Goal: Task Accomplishment & Management: Manage account settings

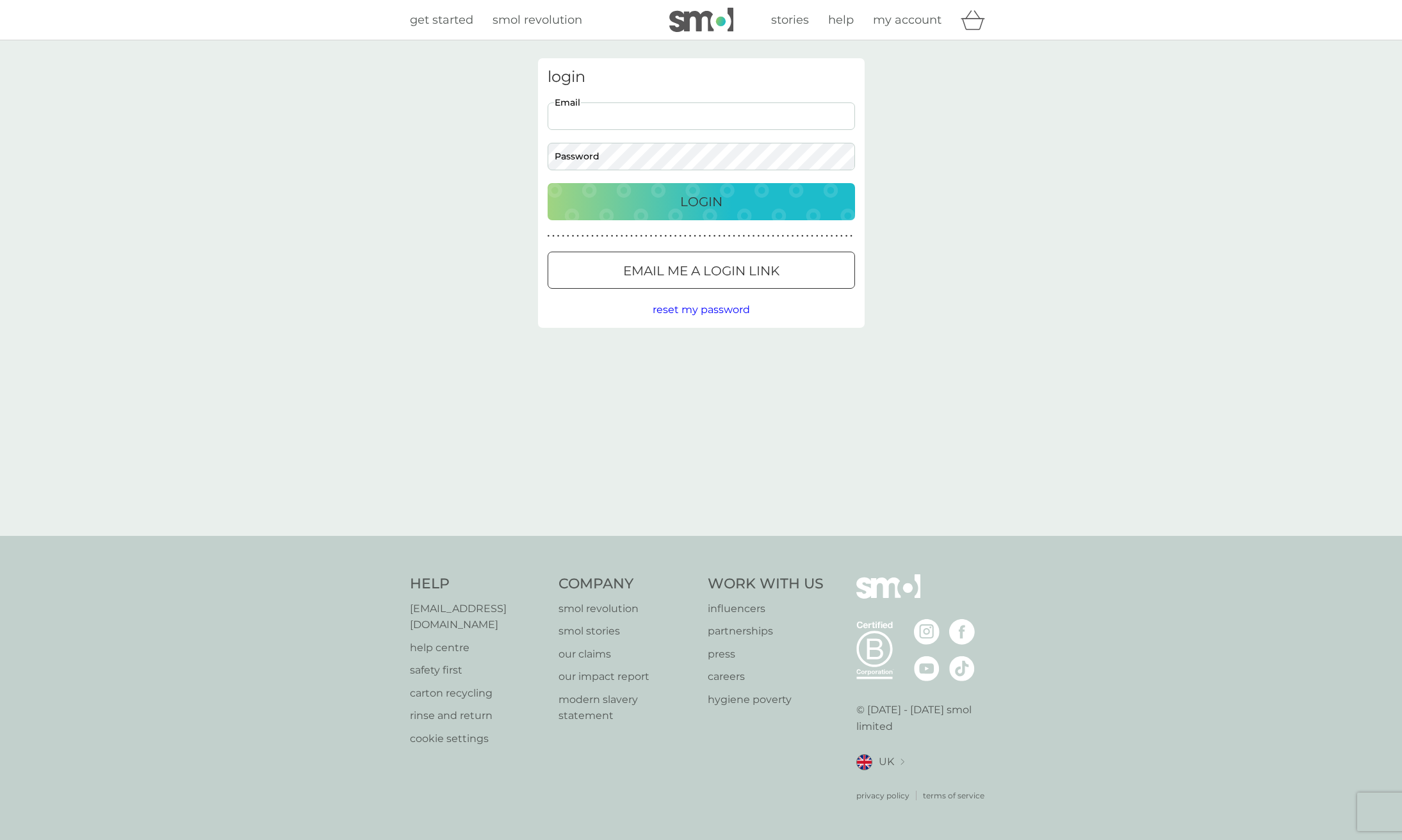
click at [548, 103] on div at bounding box center [548, 103] width 0 height 0
click at [801, 110] on input "Email" at bounding box center [701, 116] width 308 height 28
click at [623, 126] on input "Email" at bounding box center [701, 116] width 308 height 28
click at [626, 121] on input "Email" at bounding box center [701, 116] width 308 height 28
type input "[EMAIL_ADDRESS][DOMAIN_NAME]"
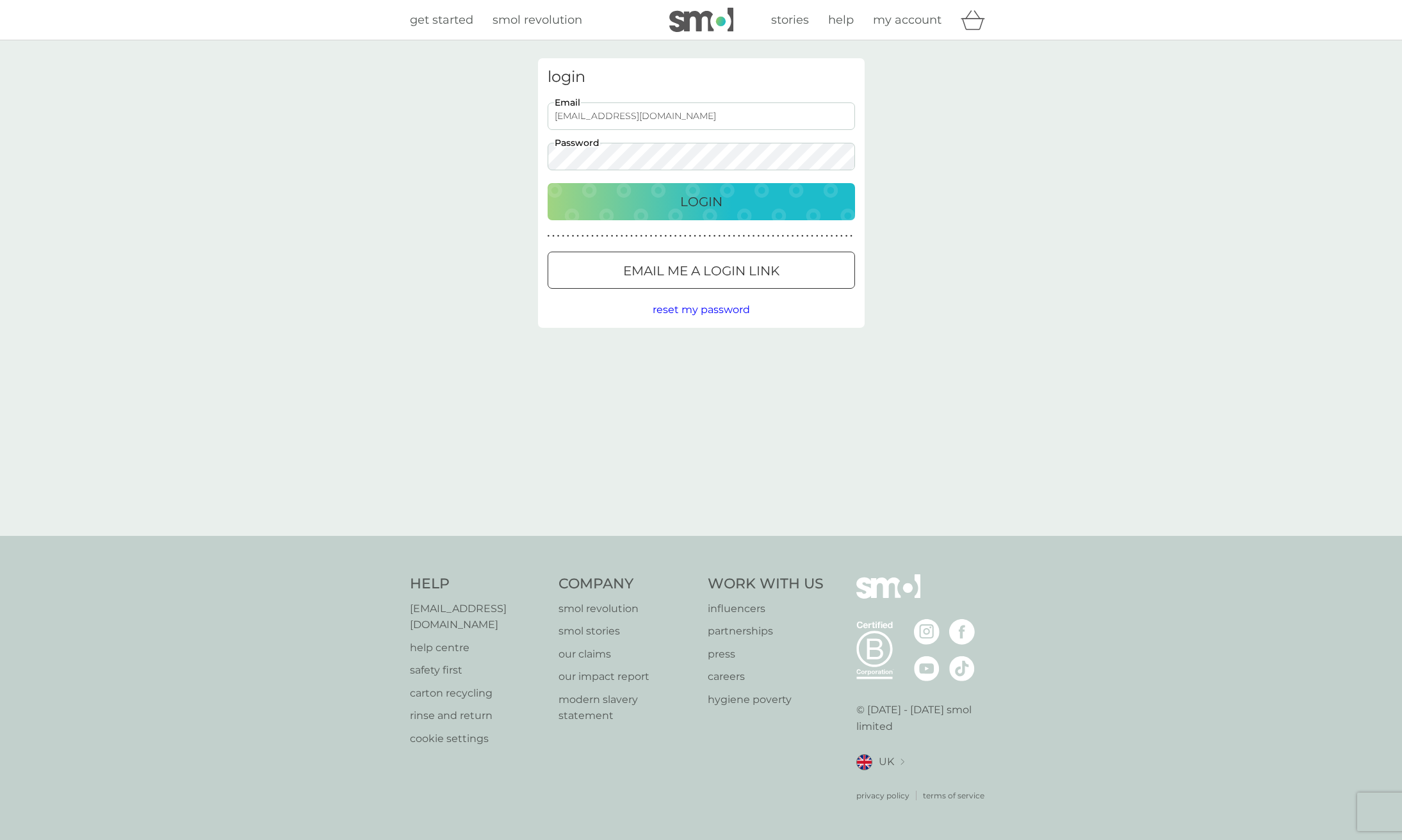
click at [705, 204] on p "Login" at bounding box center [701, 201] width 42 height 21
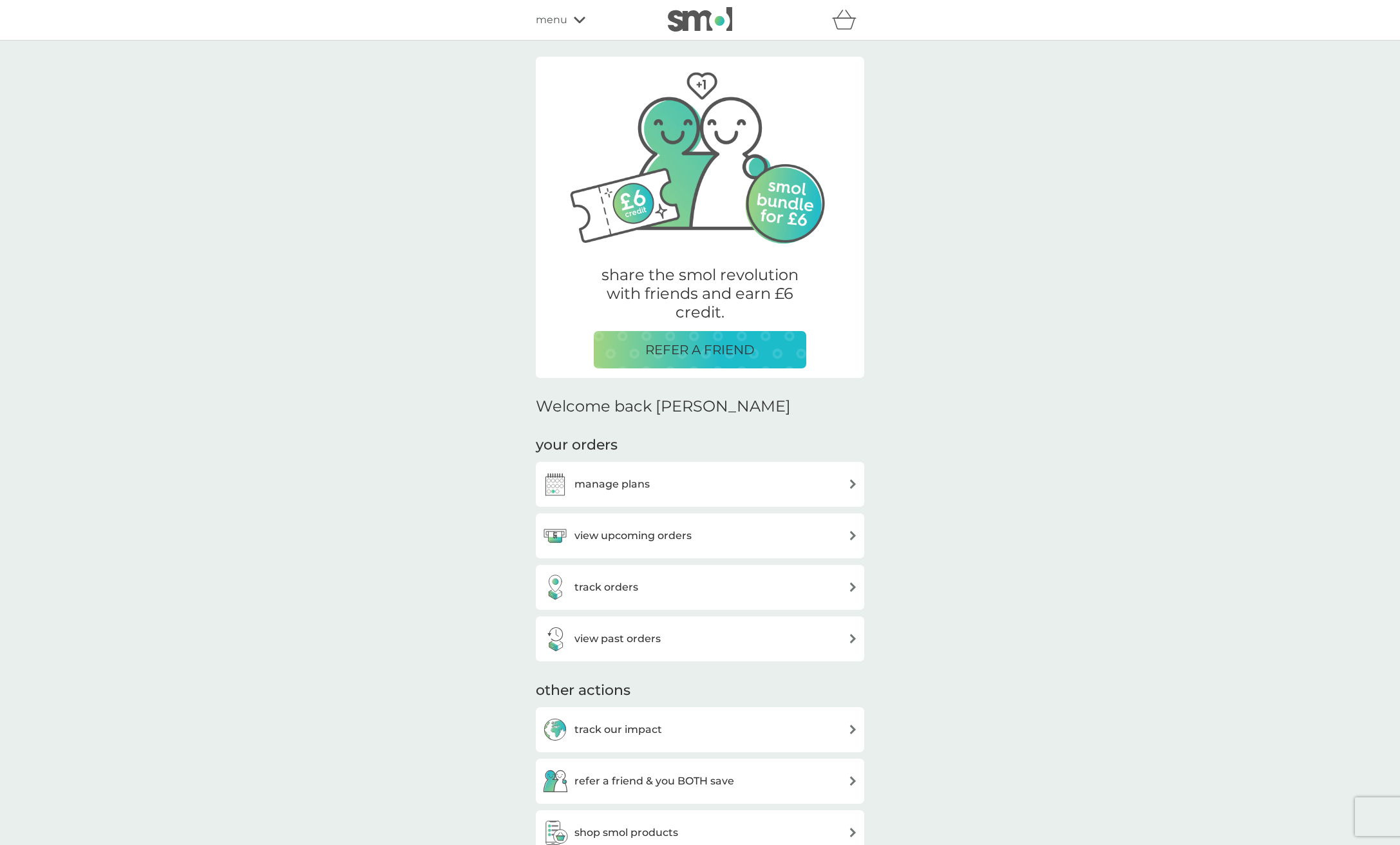
click at [746, 477] on div "manage plans" at bounding box center [700, 484] width 315 height 26
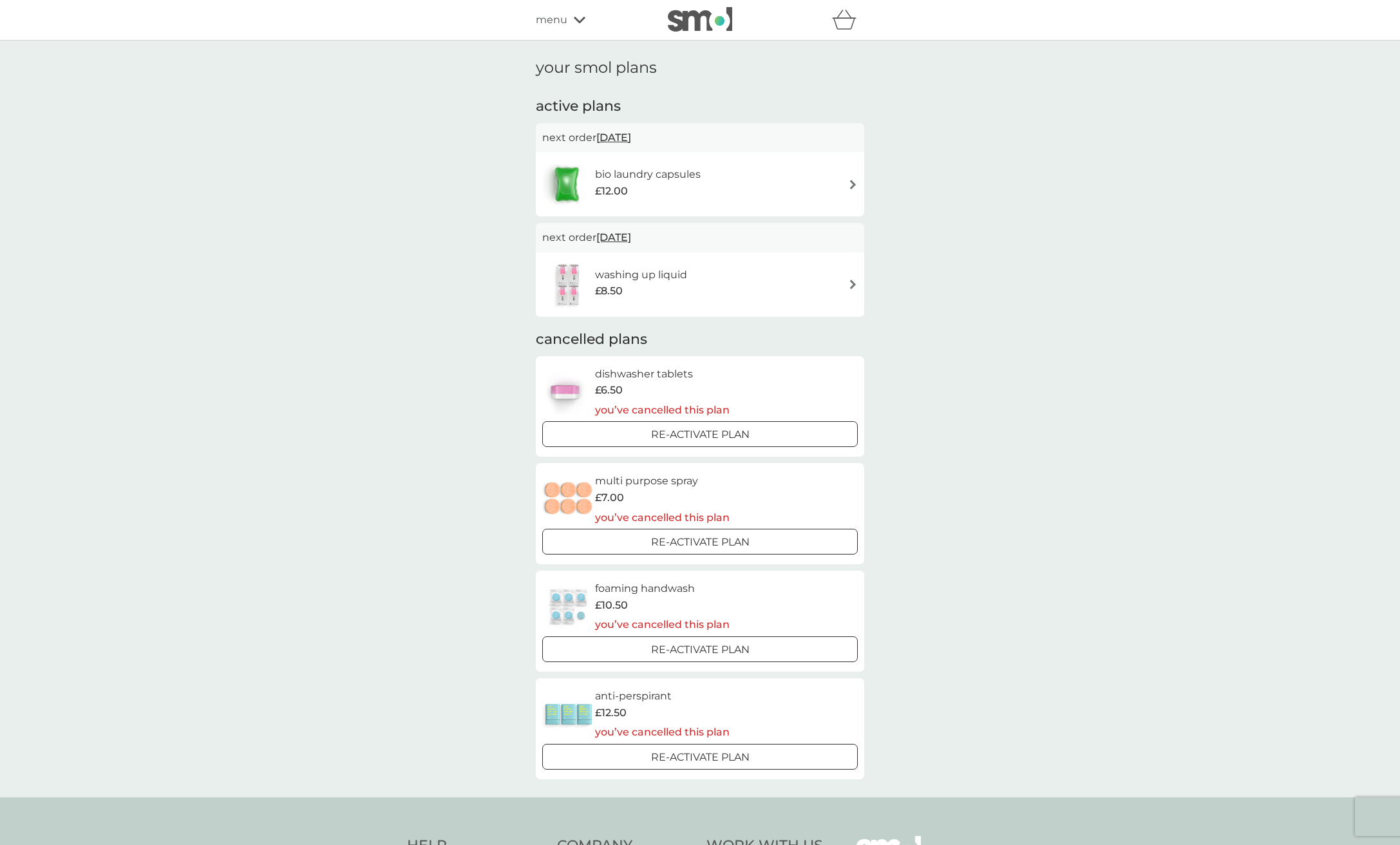
click at [572, 16] on div "menu" at bounding box center [590, 19] width 110 height 17
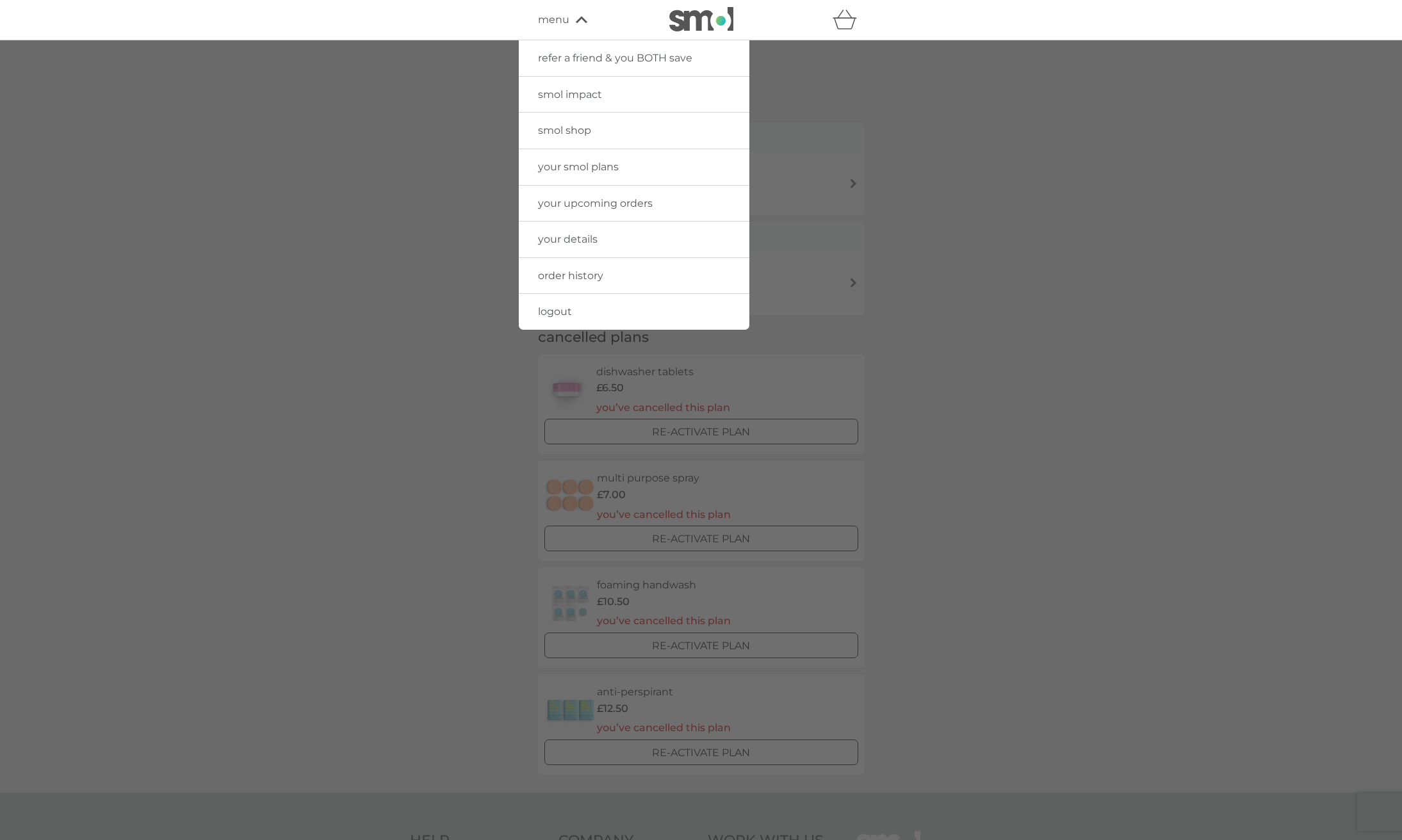
click at [581, 273] on span "order history" at bounding box center [570, 275] width 66 height 12
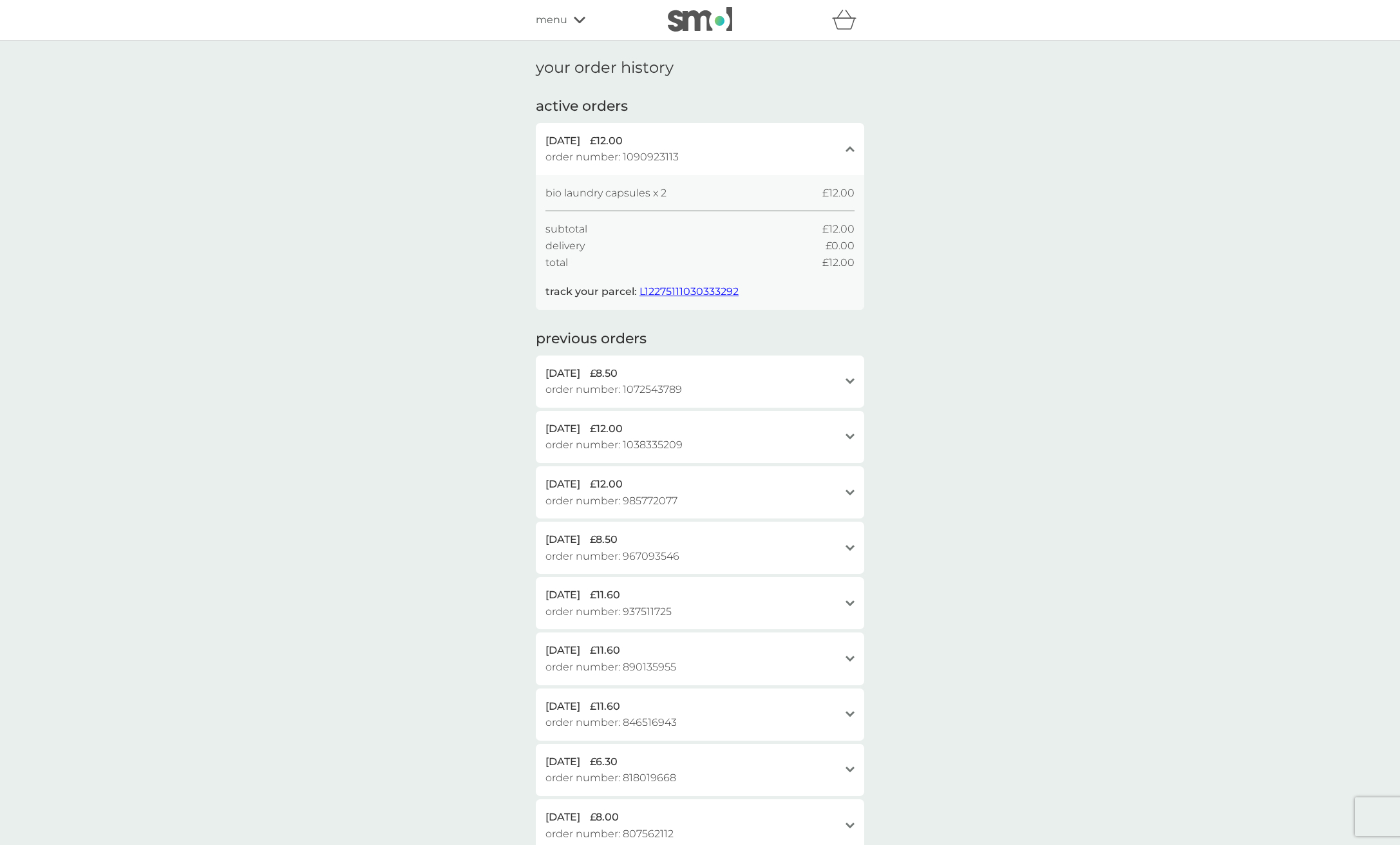
click at [854, 378] on icon "open" at bounding box center [850, 381] width 9 height 7
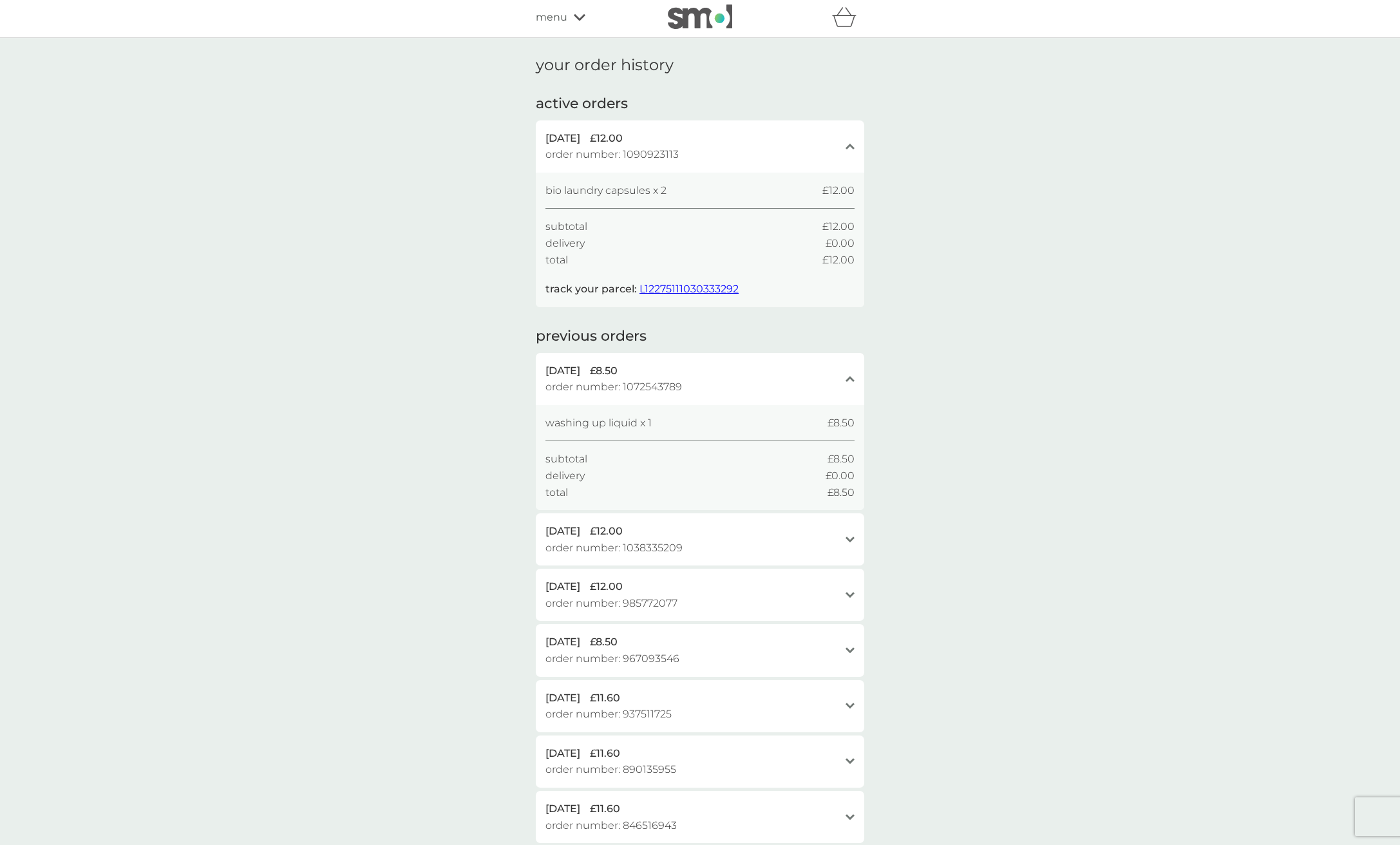
scroll to position [5, 0]
click at [844, 528] on div "[DATE] £12.00 order number: 1038335209 open" at bounding box center [700, 537] width 329 height 52
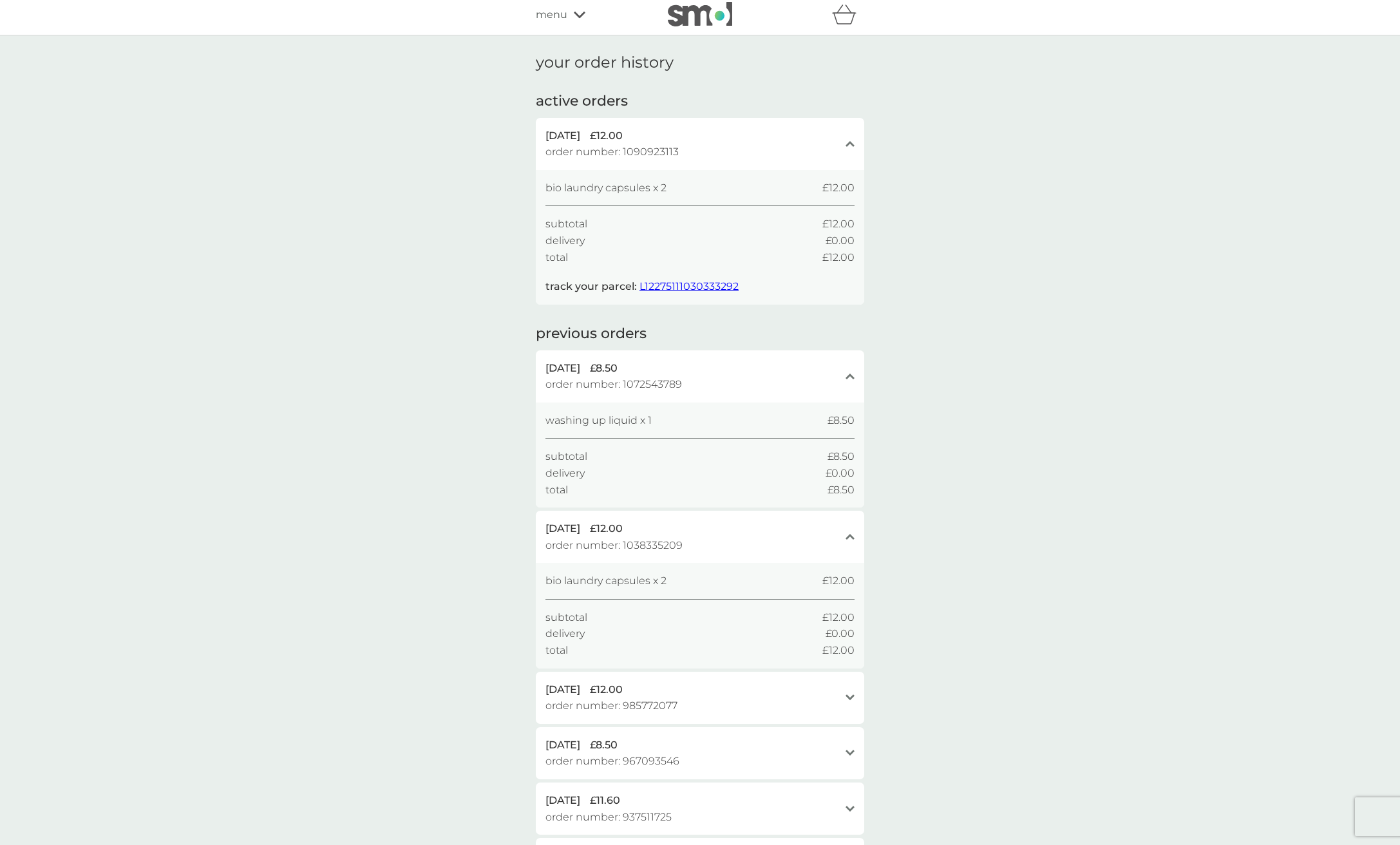
click at [846, 527] on div "[DATE] £12.00 order number: 1038335209 close" at bounding box center [700, 537] width 329 height 52
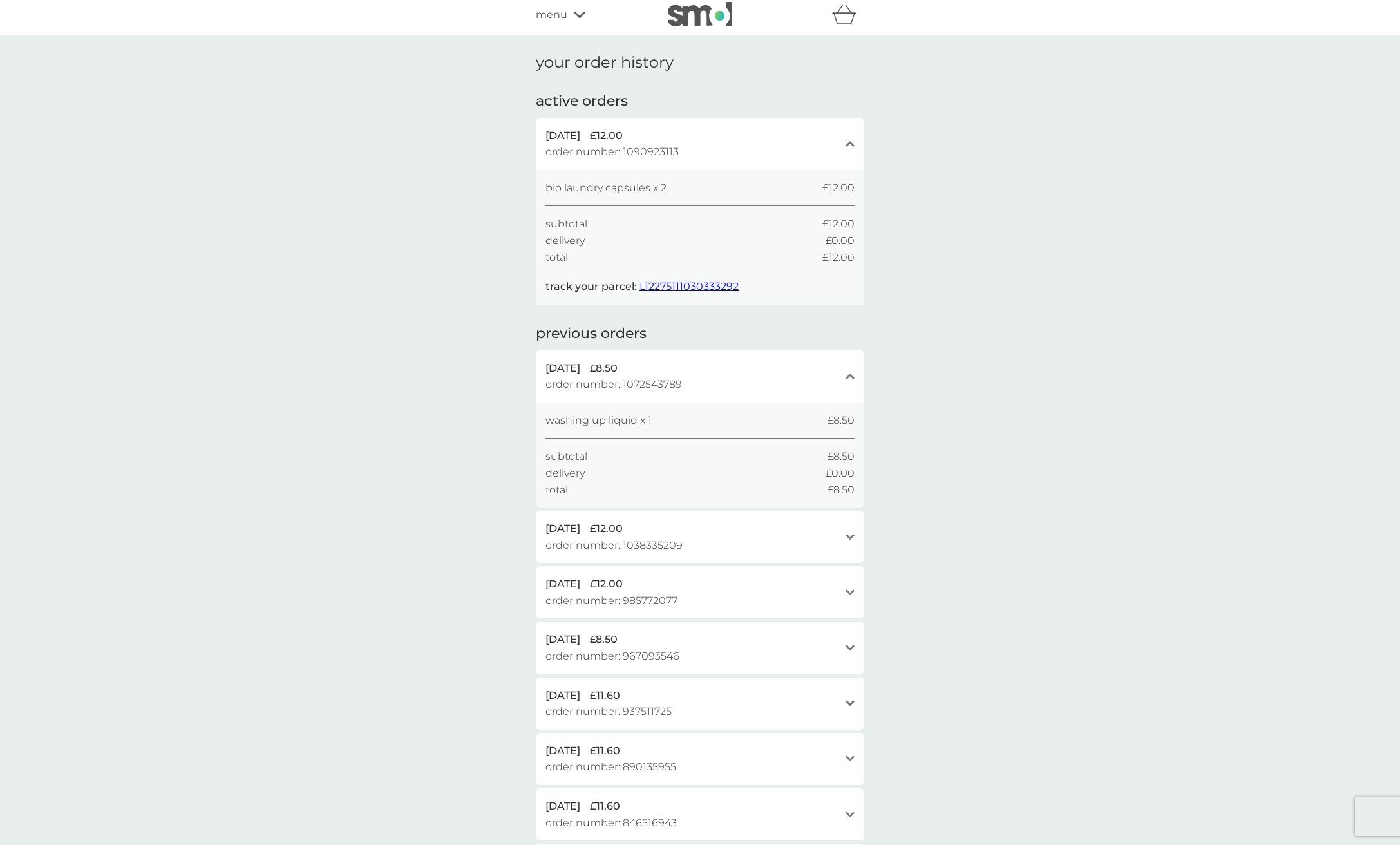
click at [592, 415] on span "washing up liquid x 1" at bounding box center [599, 420] width 106 height 17
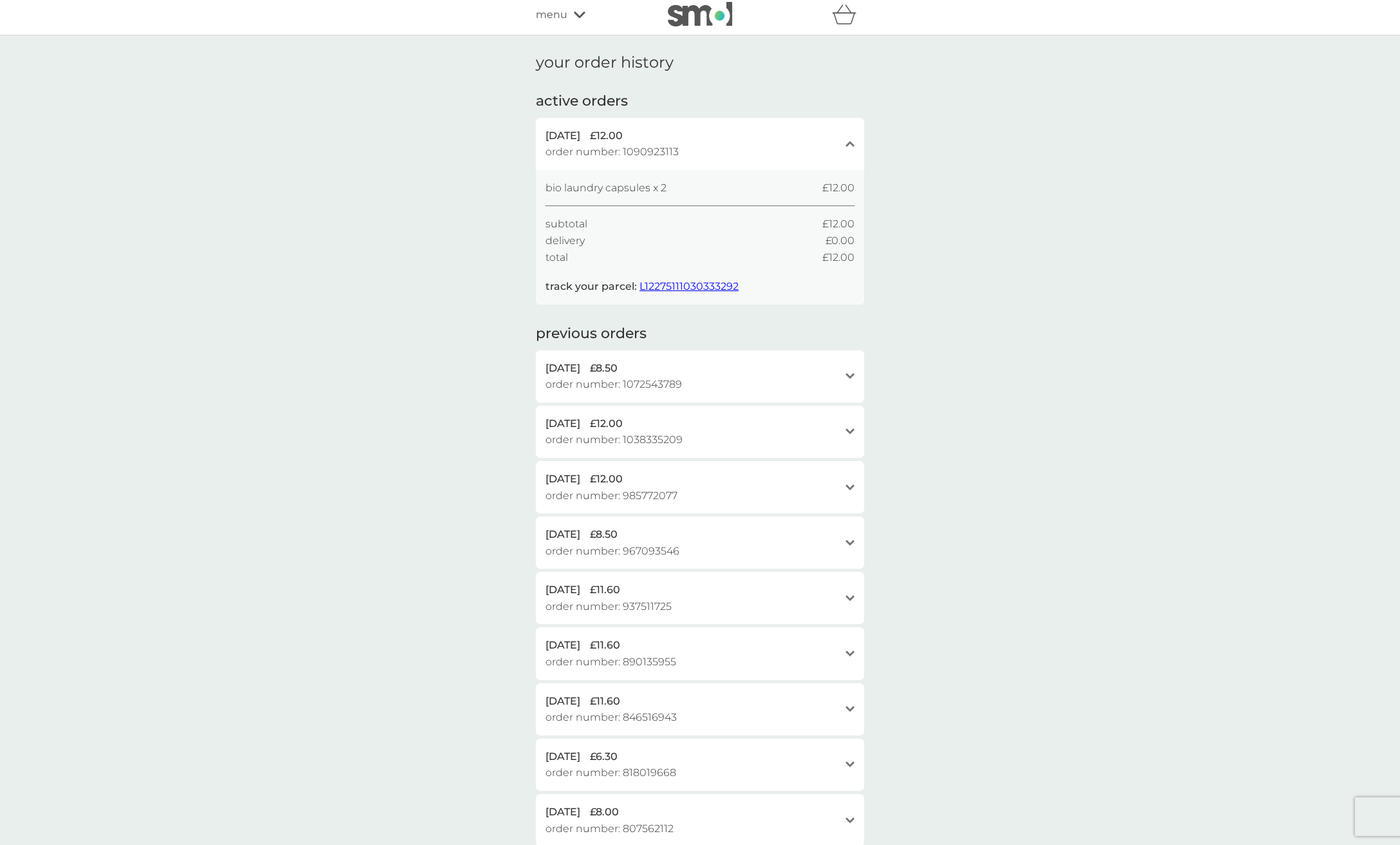
click at [1002, 214] on div "your order history active orders [DATE] £12.00 order number: 1090923113 close b…" at bounding box center [700, 472] width 1400 height 874
